Goal: Task Accomplishment & Management: Manage account settings

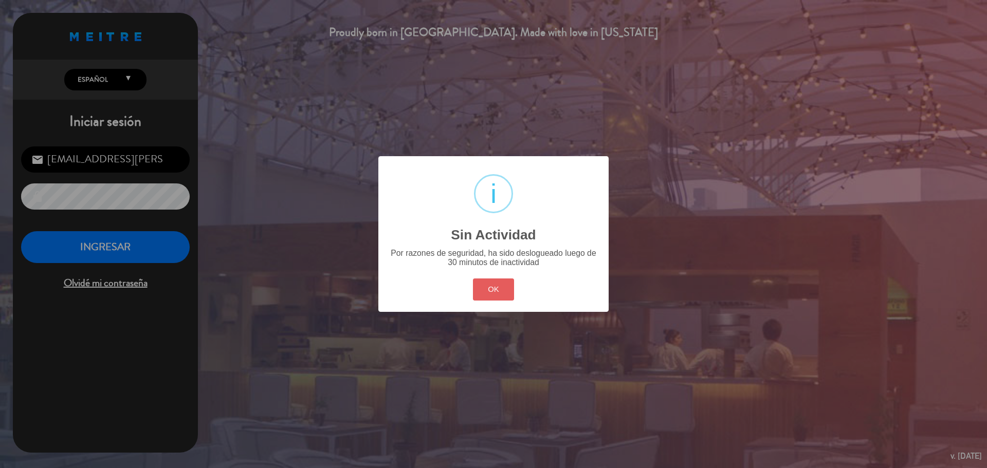
click at [481, 291] on button "OK" at bounding box center [494, 290] width 42 height 22
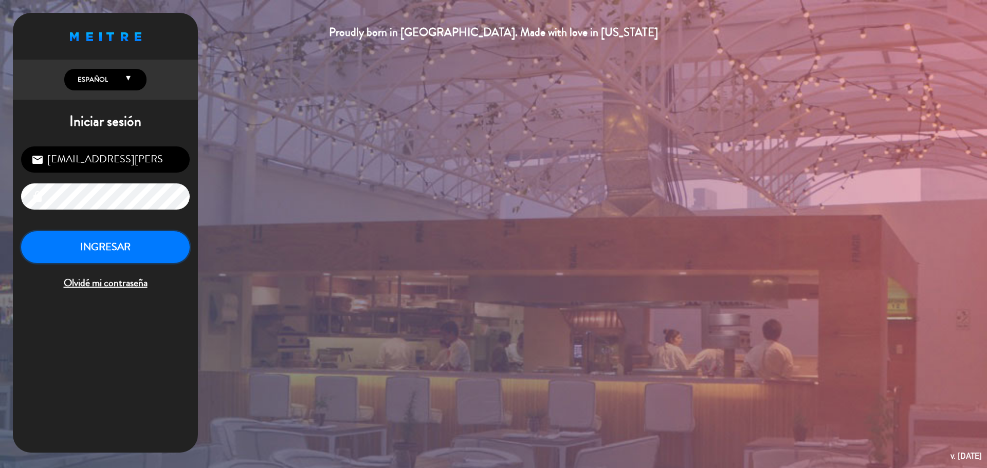
click at [69, 247] on button "INGRESAR" at bounding box center [105, 247] width 169 height 32
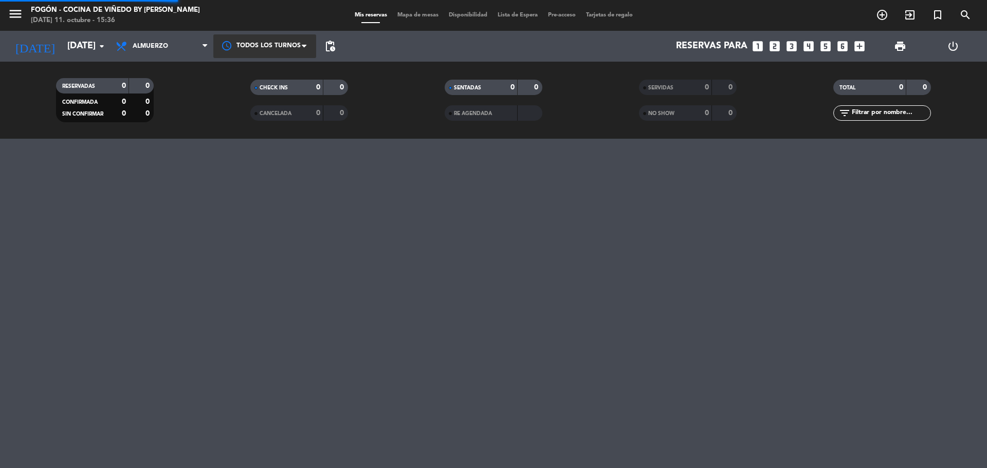
click at [256, 39] on div at bounding box center [264, 45] width 103 height 23
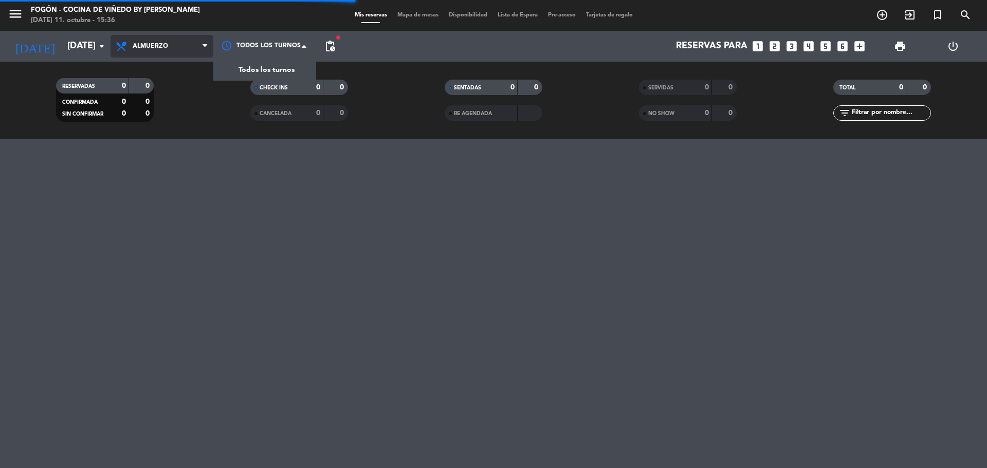
click at [167, 44] on span "Almuerzo" at bounding box center [150, 46] width 35 height 7
click at [150, 120] on div "menu Fogón - Cocina de viñedo by [PERSON_NAME] [DATE] 11. octubre - 15:36 Mis r…" at bounding box center [493, 69] width 987 height 139
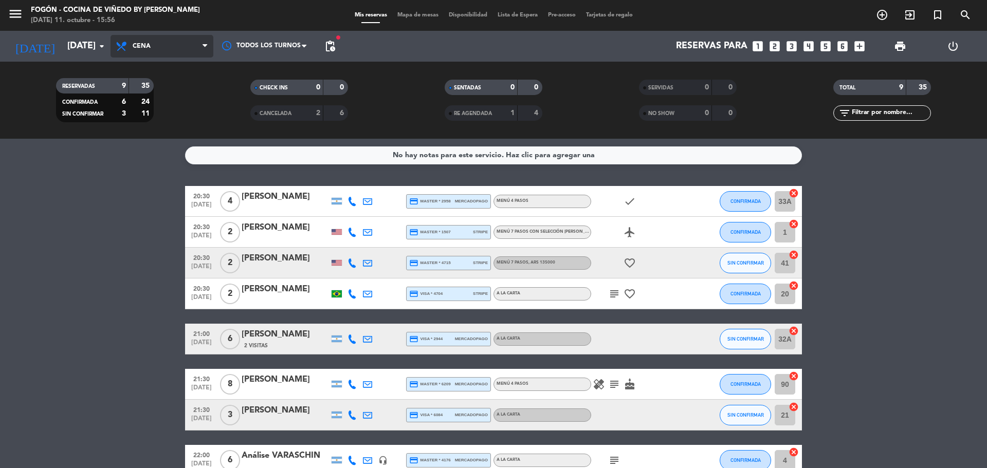
click at [142, 47] on span "Cena" at bounding box center [142, 46] width 18 height 7
click at [155, 88] on div "menu Fogón - Cocina de viñedo by [PERSON_NAME] [DATE] 11. octubre - 15:56 Mis r…" at bounding box center [493, 69] width 987 height 139
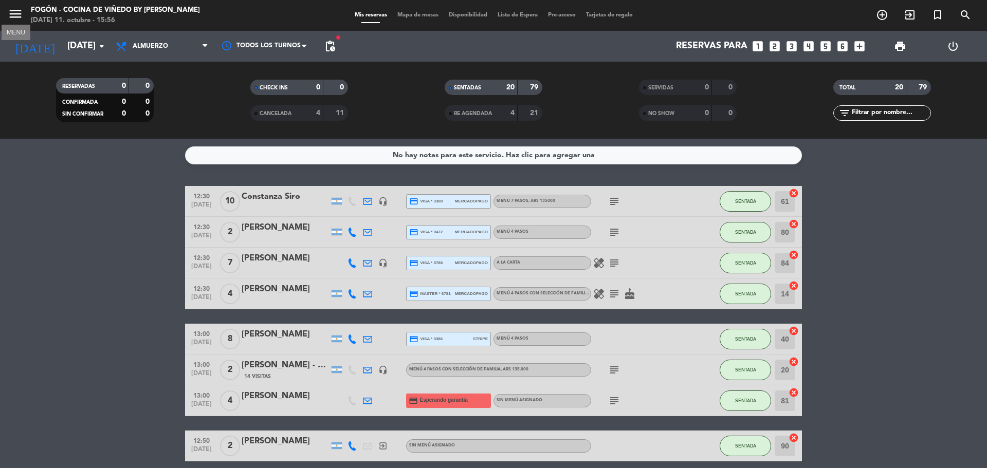
click at [12, 9] on icon "menu" at bounding box center [15, 13] width 15 height 15
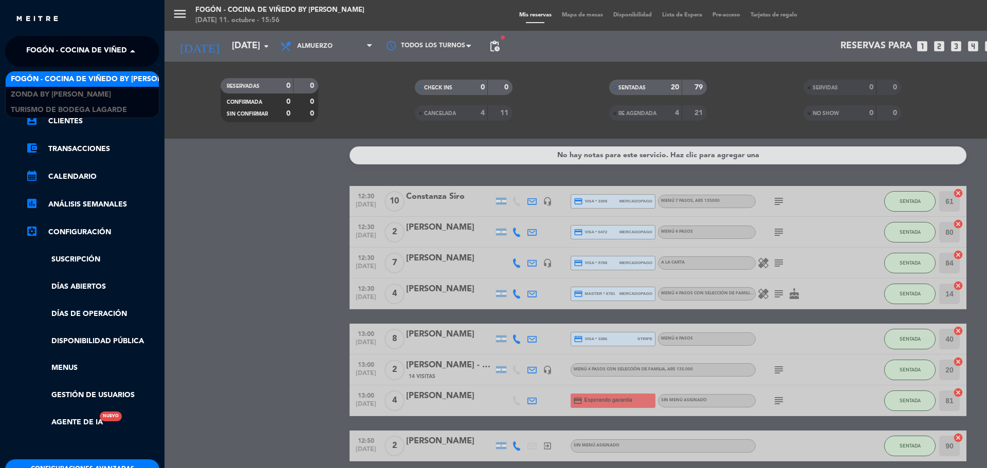
click at [50, 57] on span "Fogón - Cocina de viñedo by [PERSON_NAME]" at bounding box center [116, 52] width 180 height 22
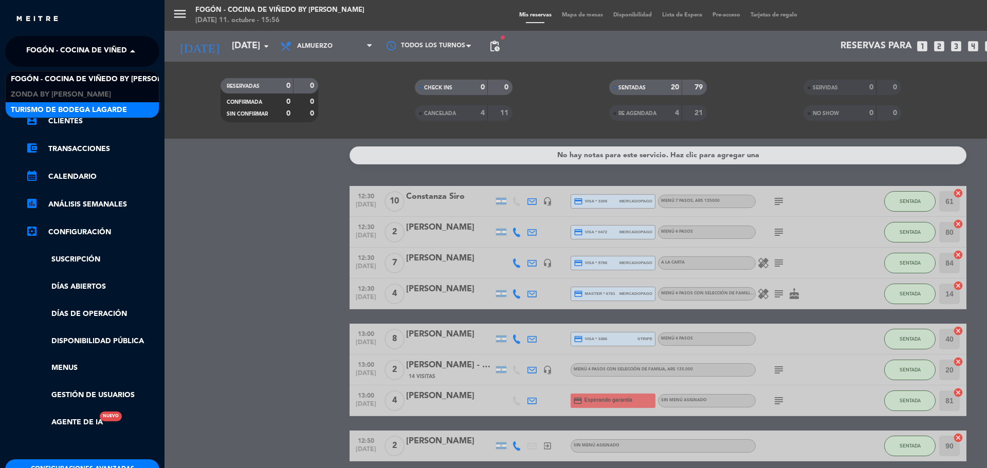
click at [56, 108] on span "Turismo de Bodega Lagarde" at bounding box center [69, 110] width 116 height 12
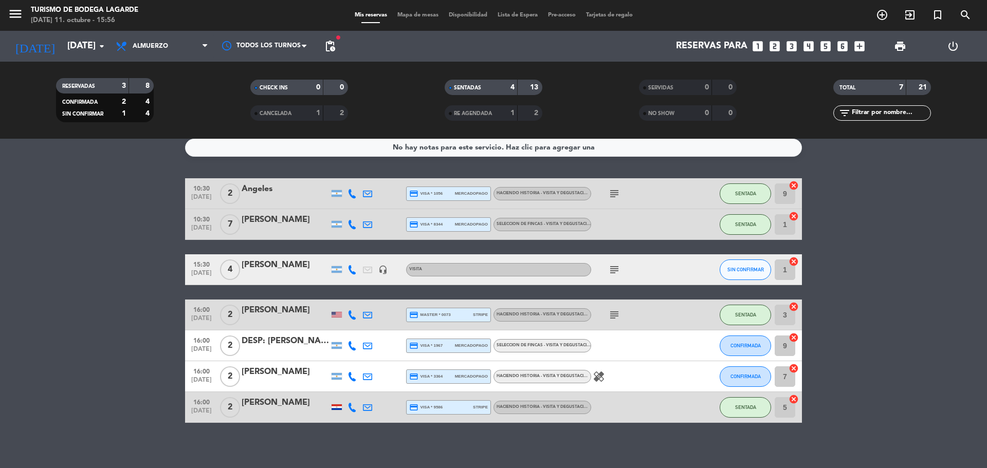
scroll to position [14, 0]
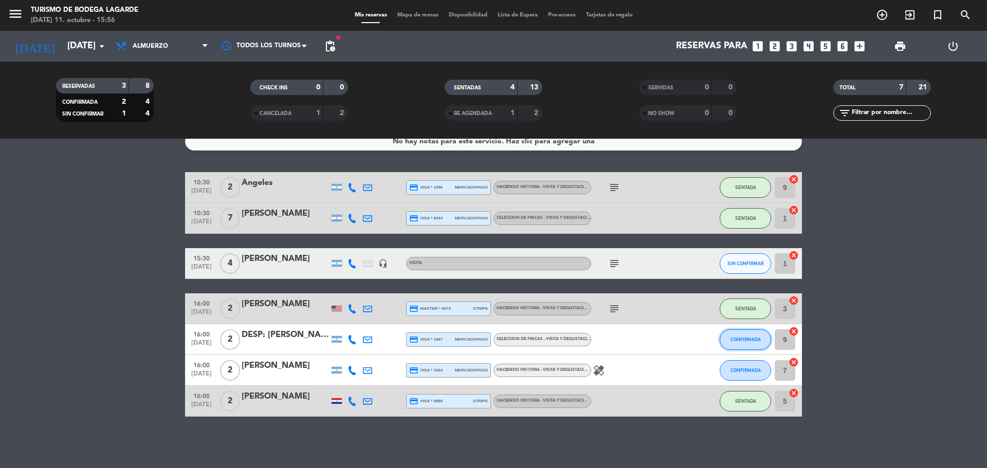
click at [736, 340] on span "CONFIRMADA" at bounding box center [745, 340] width 30 height 6
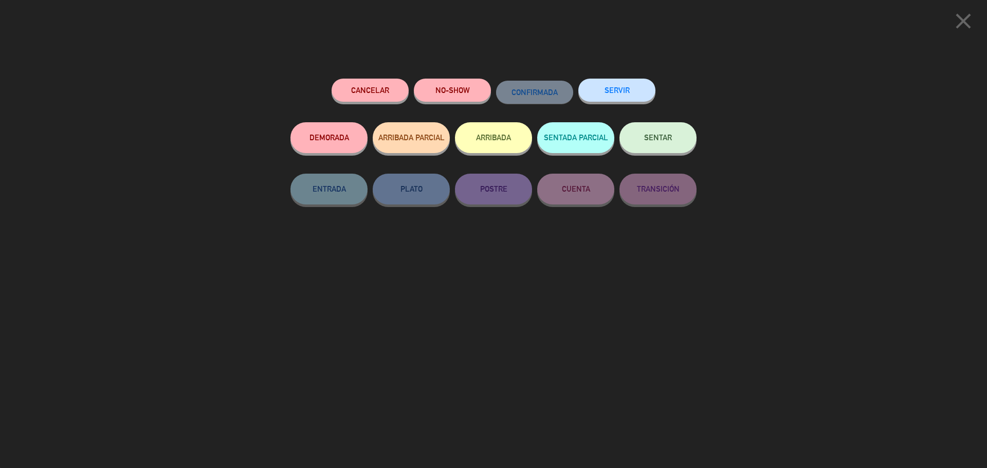
click at [656, 138] on span "SENTAR" at bounding box center [658, 137] width 28 height 9
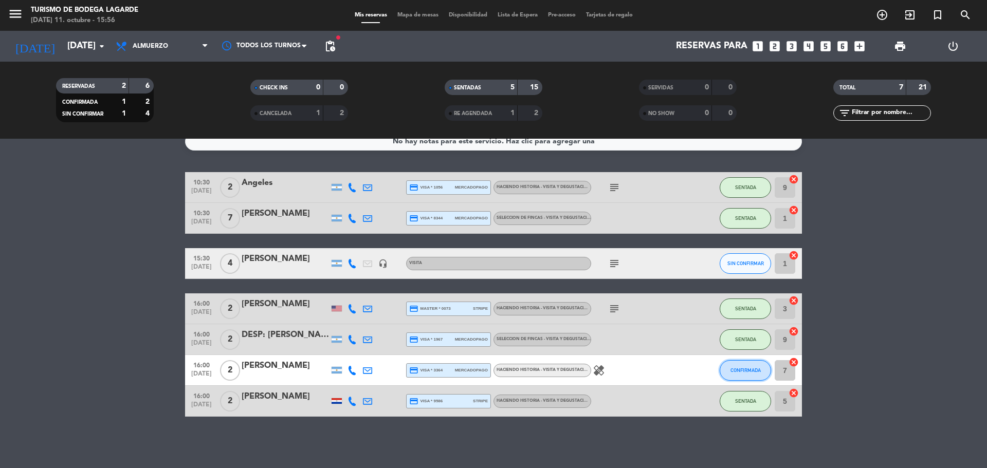
click at [757, 364] on button "CONFIRMADA" at bounding box center [745, 370] width 51 height 21
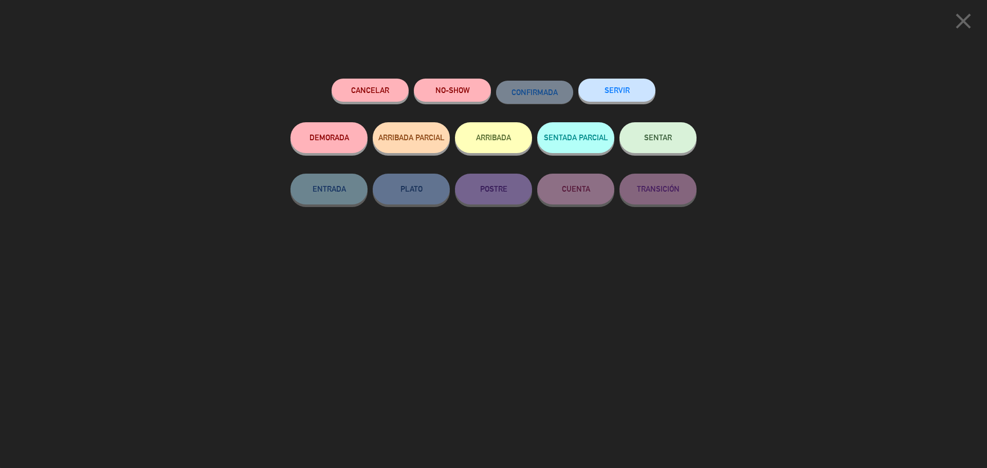
click at [657, 134] on button "SENTAR" at bounding box center [657, 137] width 77 height 31
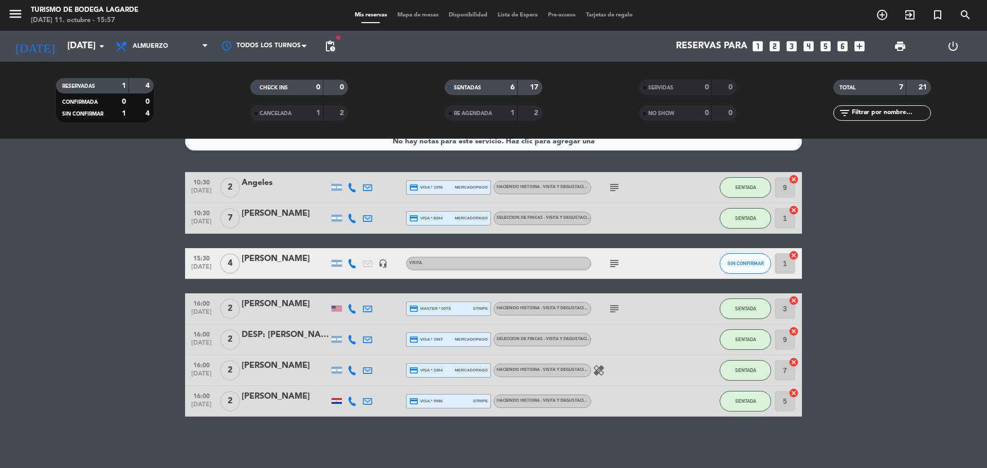
click at [282, 333] on div "DESP: [PERSON_NAME] X2" at bounding box center [285, 334] width 87 height 13
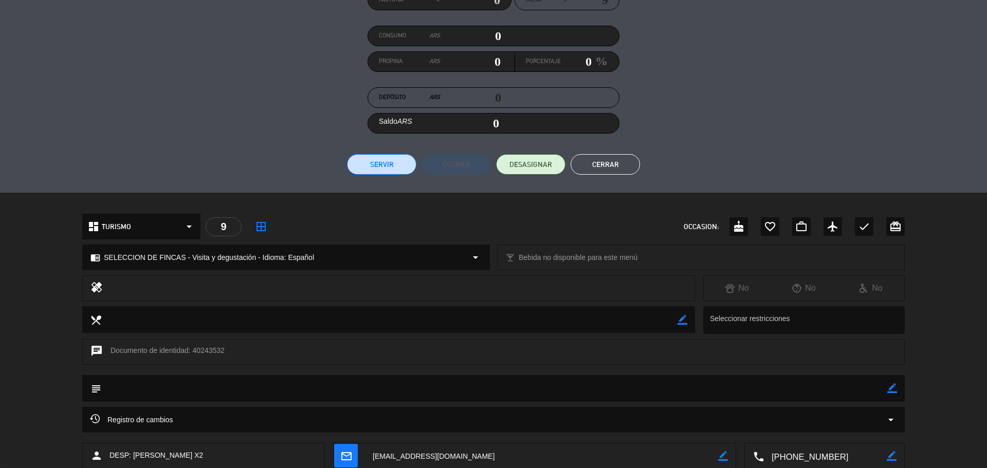
scroll to position [154, 0]
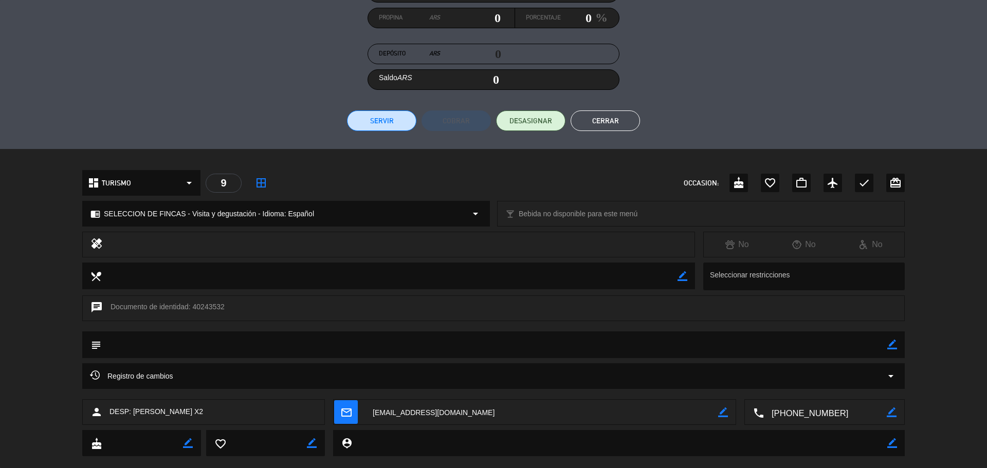
click at [596, 127] on button "Cerrar" at bounding box center [604, 120] width 69 height 21
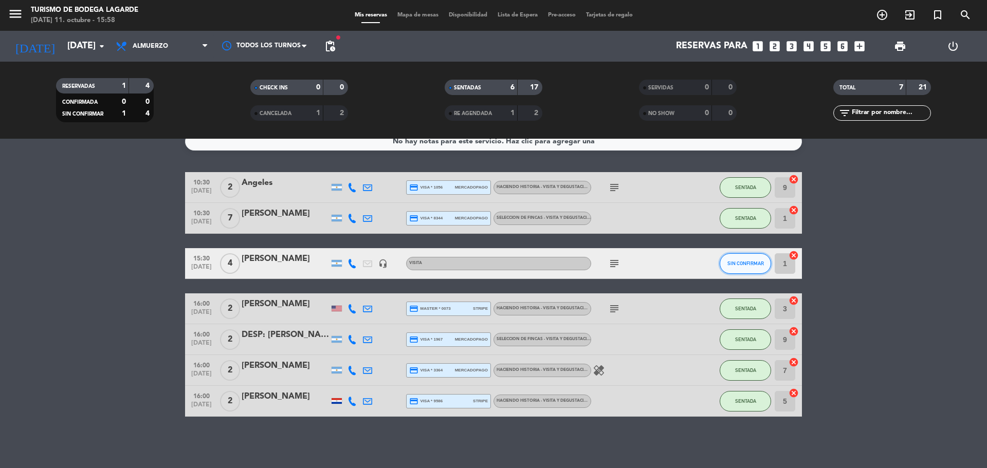
click at [751, 257] on button "SIN CONFIRMAR" at bounding box center [745, 263] width 51 height 21
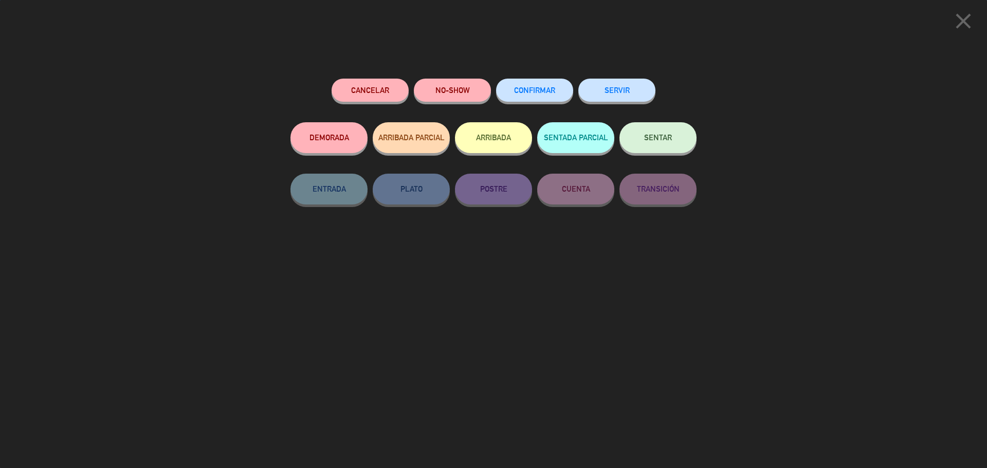
click at [661, 135] on span "SENTAR" at bounding box center [658, 137] width 28 height 9
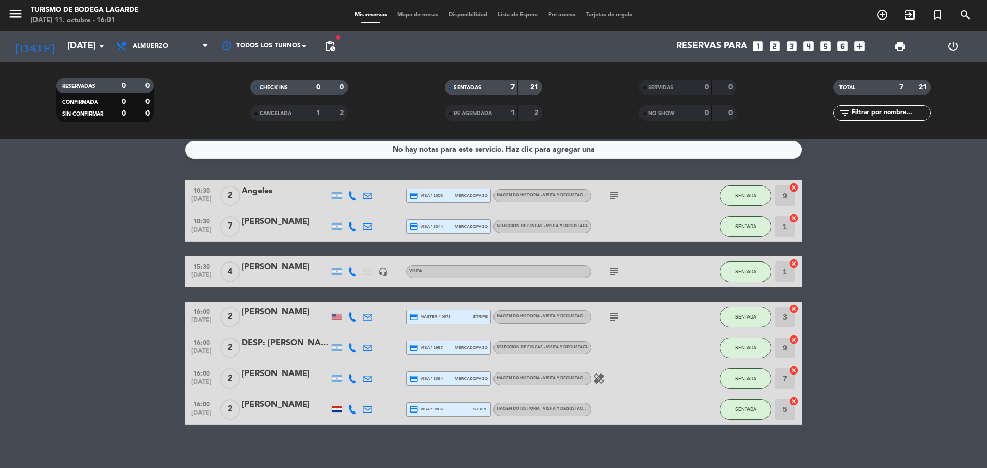
scroll to position [0, 0]
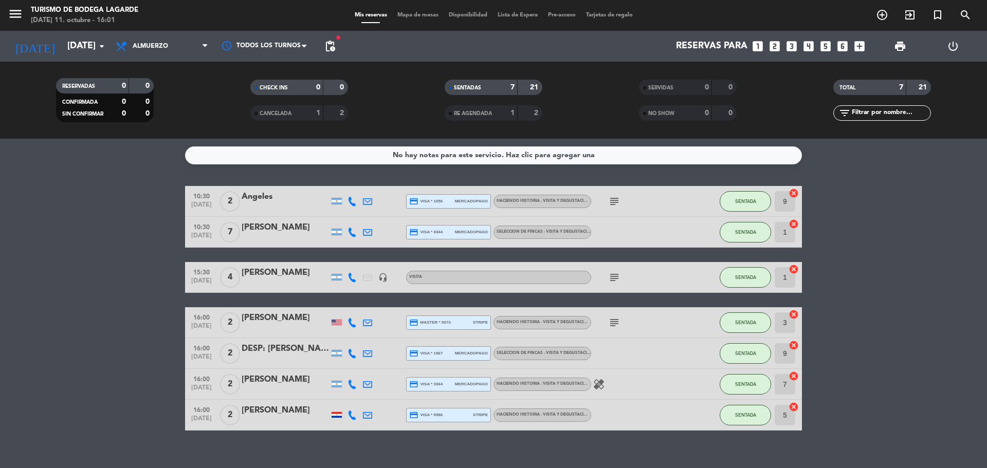
click at [617, 275] on icon "subject" at bounding box center [614, 277] width 12 height 12
